Goal: Task Accomplishment & Management: Use online tool/utility

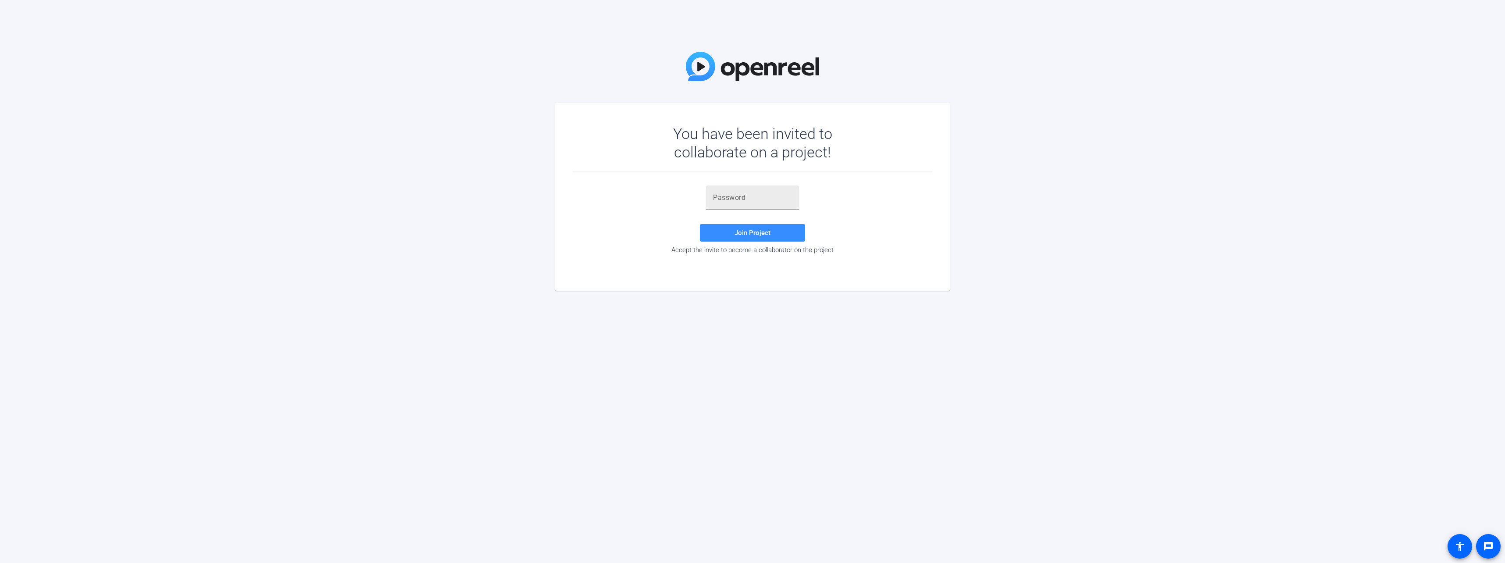
click at [742, 196] on input "text" at bounding box center [752, 198] width 79 height 11
type input "%,sO{{"
click at [757, 233] on span "Join Project" at bounding box center [753, 233] width 36 height 8
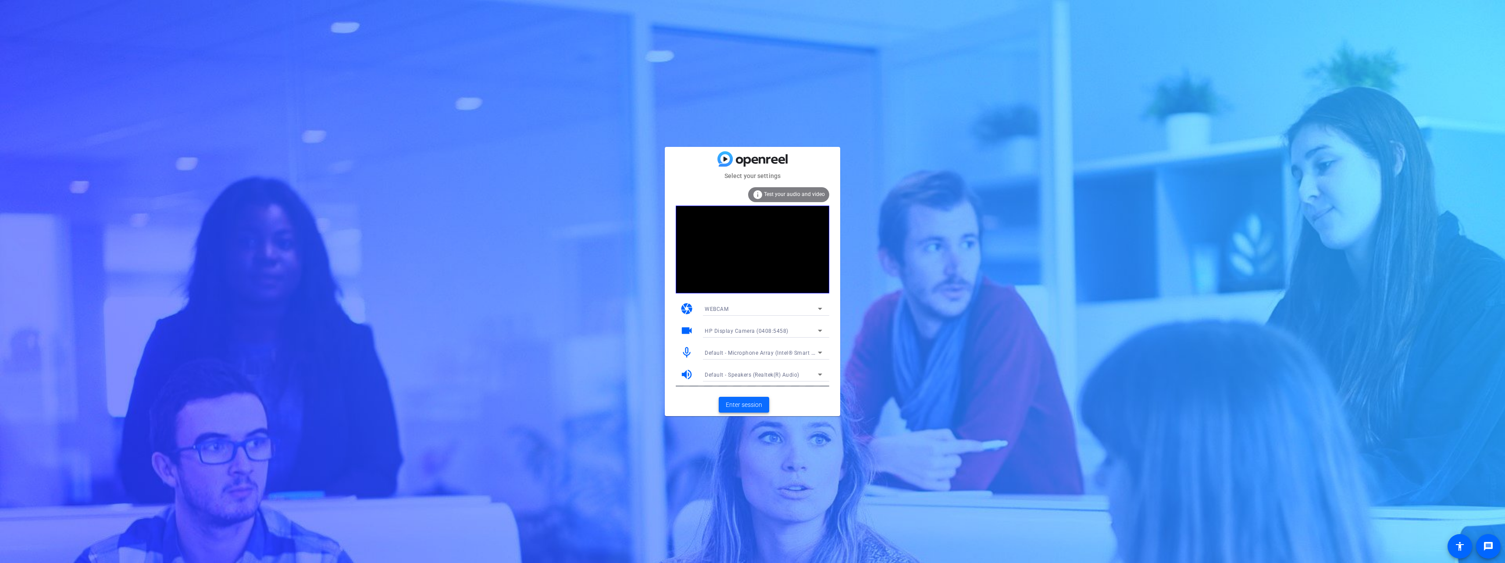
click at [750, 402] on span "Enter session" at bounding box center [744, 404] width 36 height 9
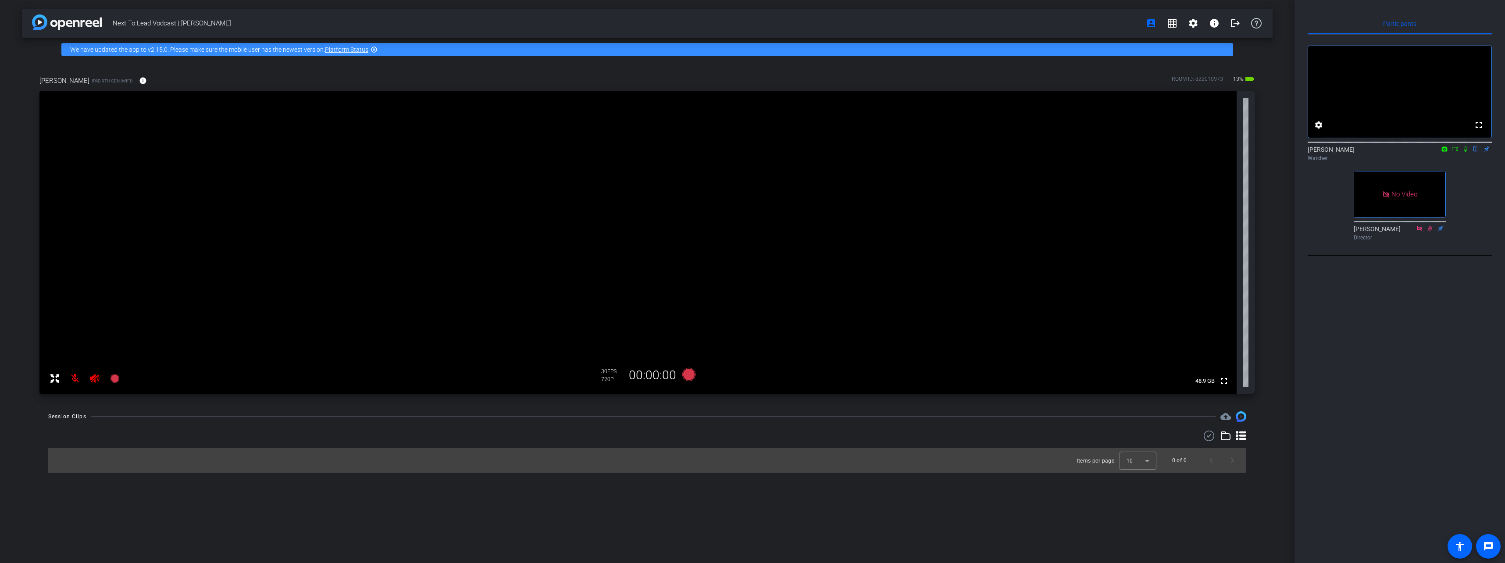
click at [1464, 152] on icon at bounding box center [1465, 149] width 7 height 6
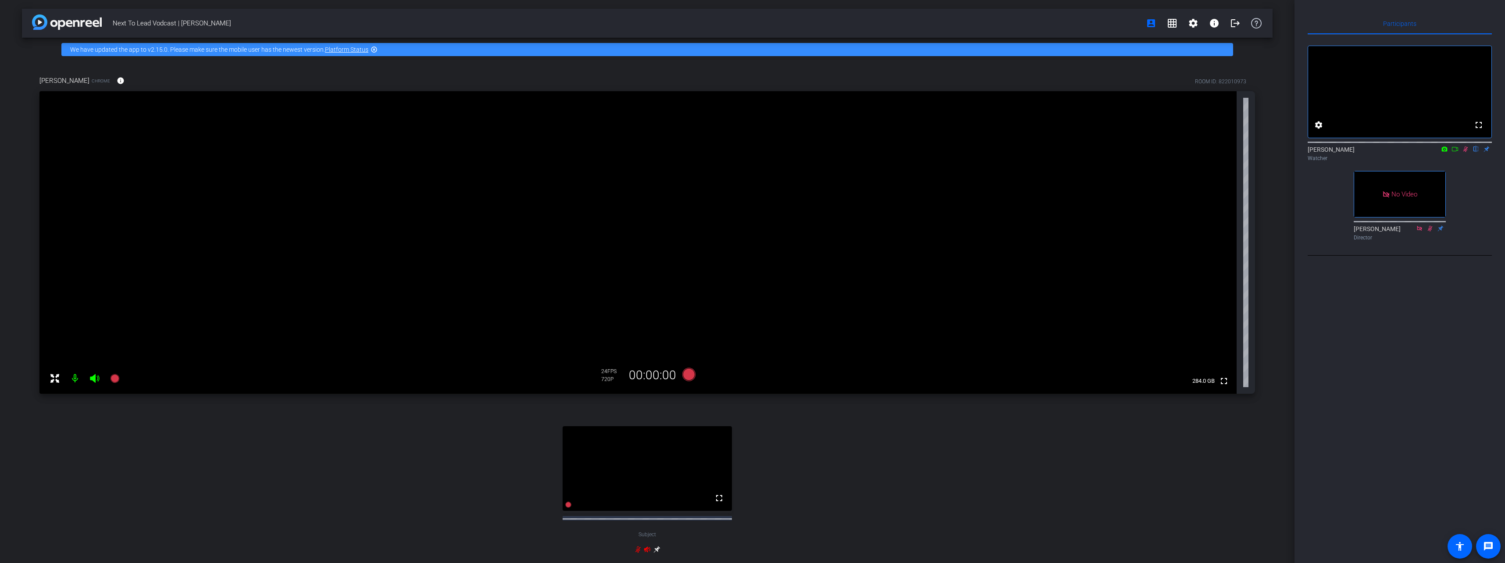
click at [1443, 152] on icon at bounding box center [1444, 149] width 7 height 6
click at [1455, 161] on div at bounding box center [752, 281] width 1505 height 563
click at [1455, 152] on icon at bounding box center [1455, 149] width 7 height 6
